Goal: Information Seeking & Learning: Learn about a topic

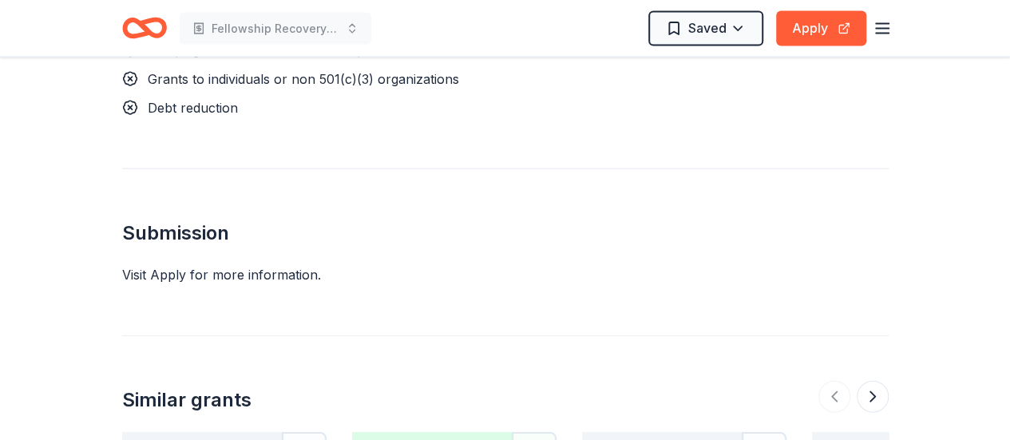
scroll to position [1677, 0]
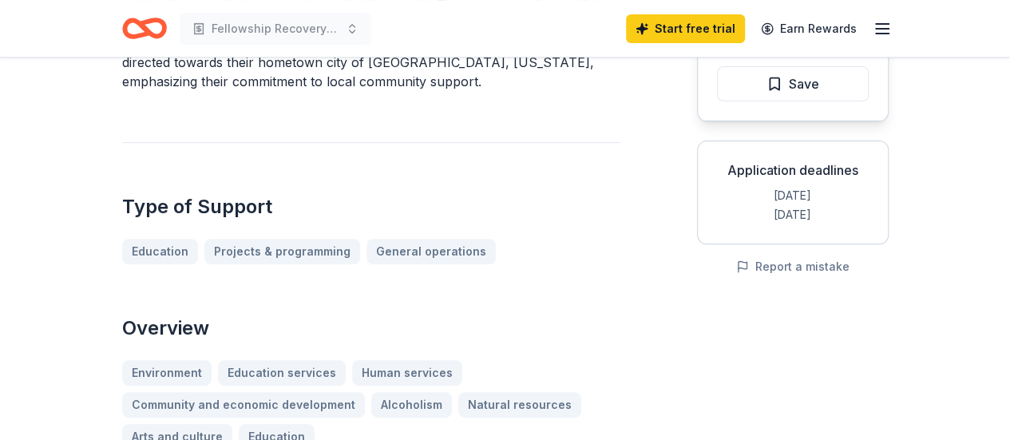
scroll to position [240, 0]
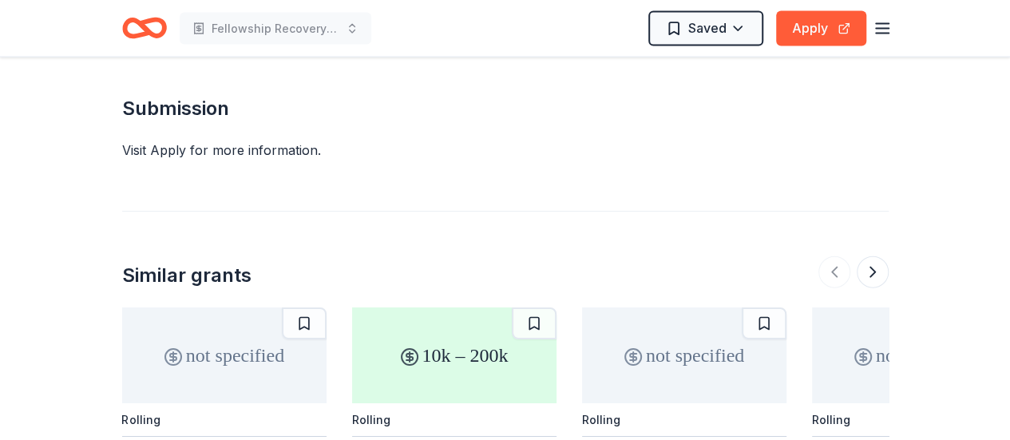
scroll to position [1518, 0]
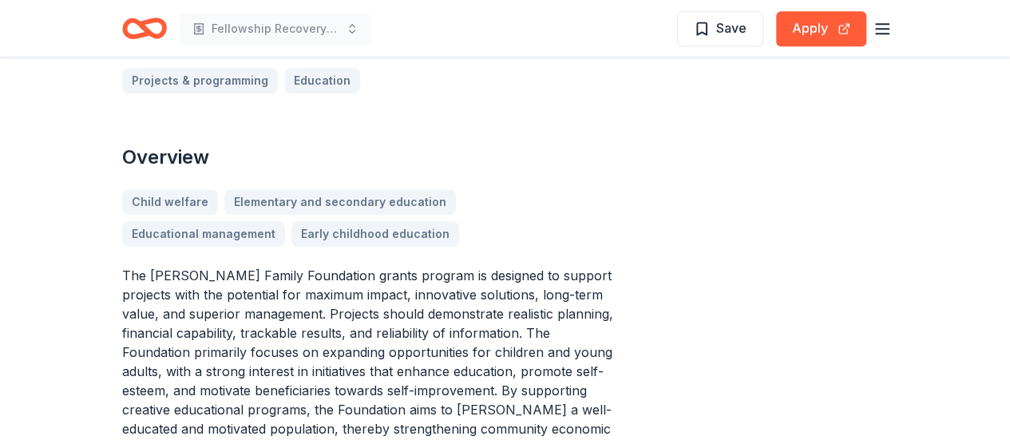
scroll to position [479, 0]
